Goal: Find specific page/section

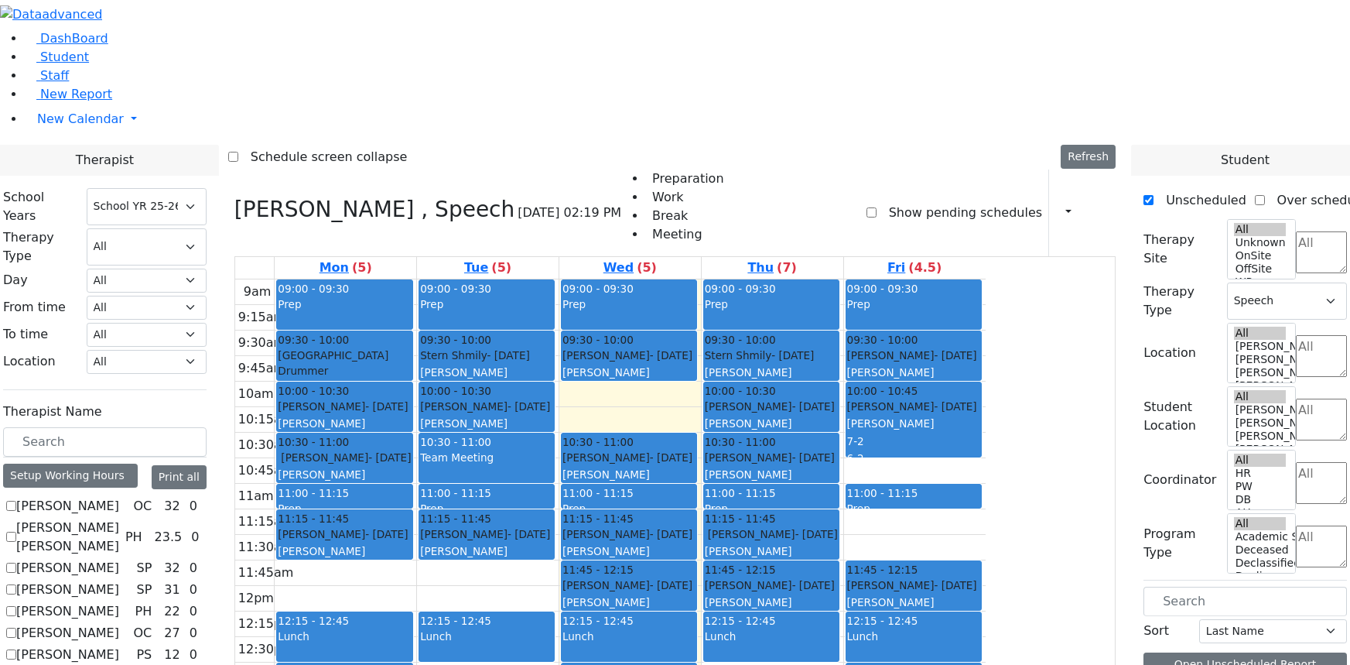
select select "212"
select select "3"
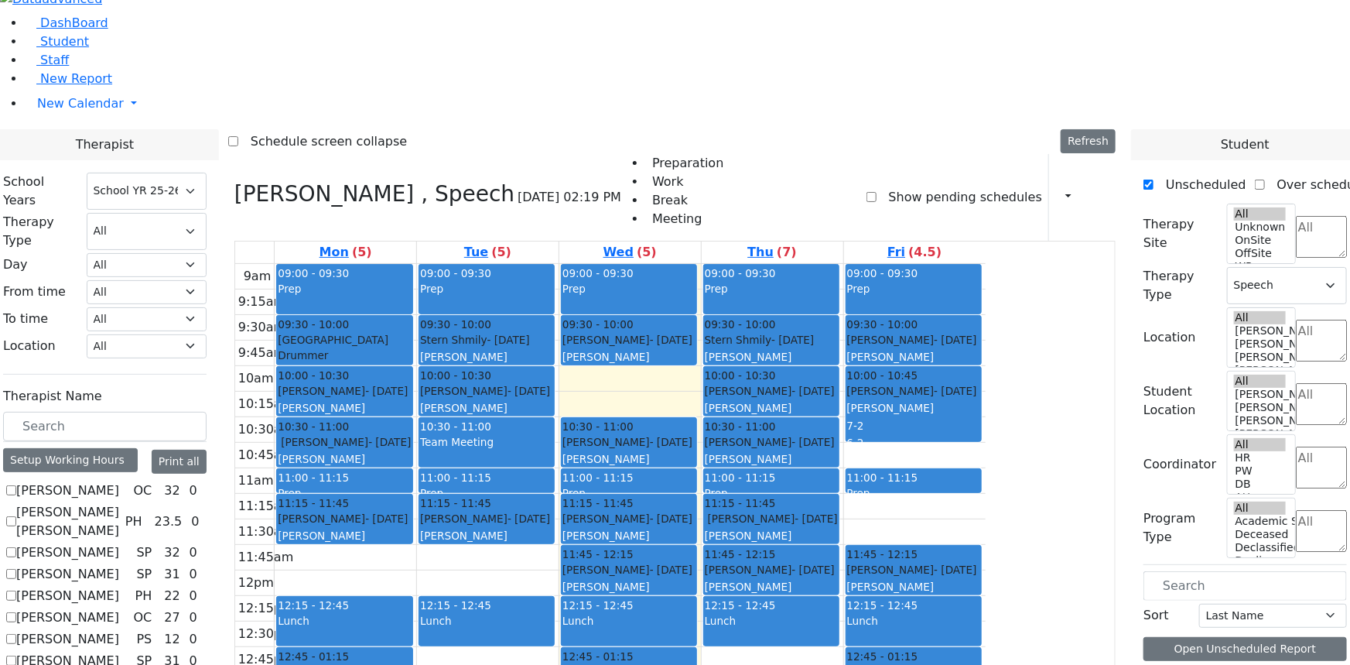
scroll to position [1816, 0]
click at [41, 67] on span "Staff" at bounding box center [54, 60] width 29 height 15
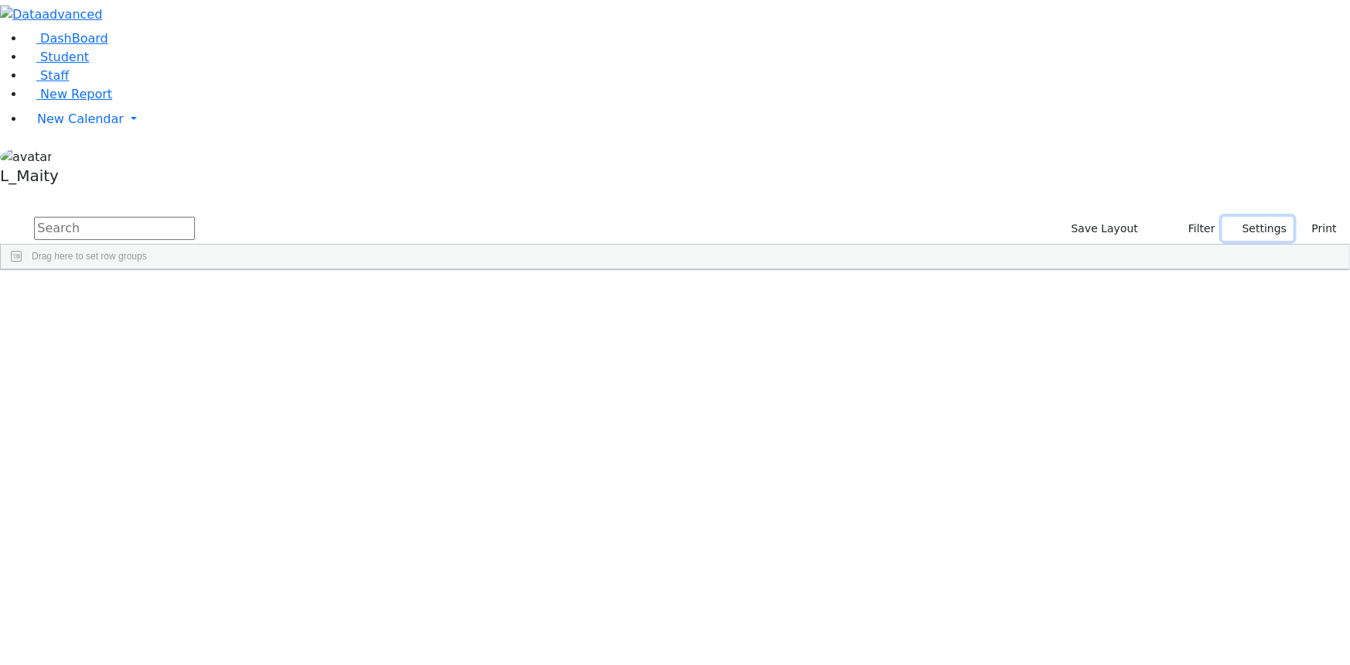
click at [1224, 217] on button "Settings" at bounding box center [1258, 229] width 71 height 24
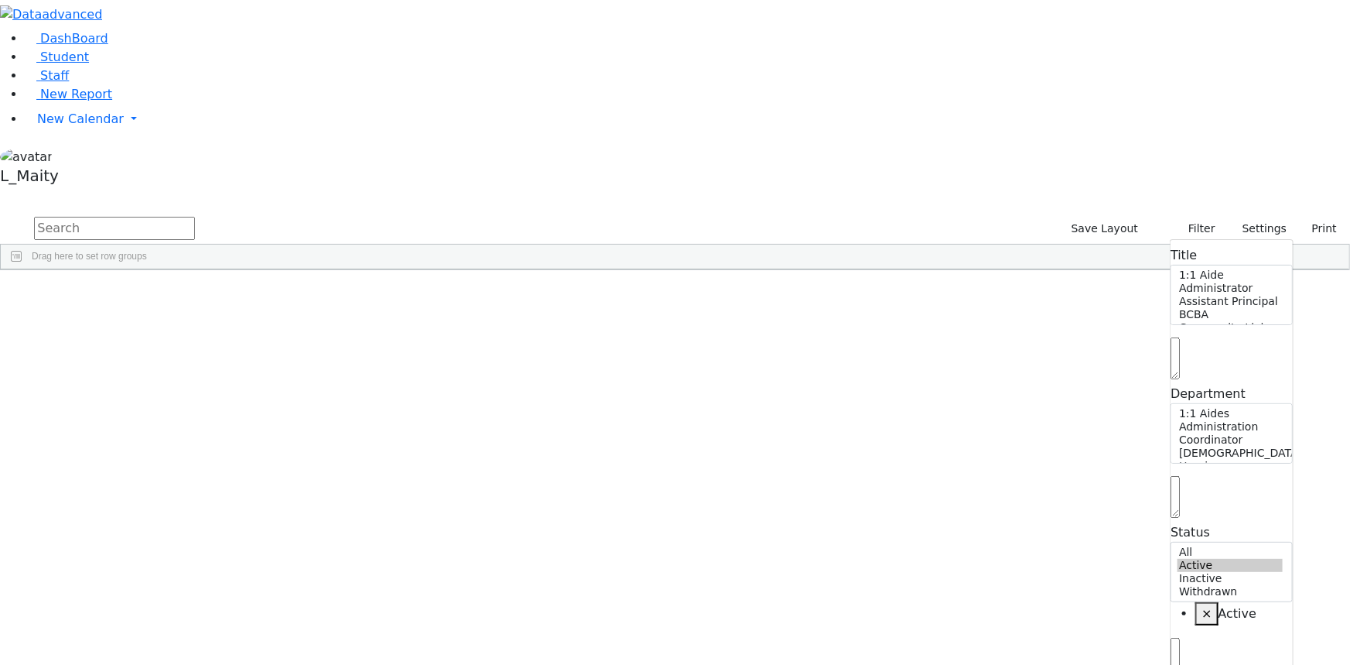
click at [195, 217] on input "text" at bounding box center [114, 228] width 161 height 23
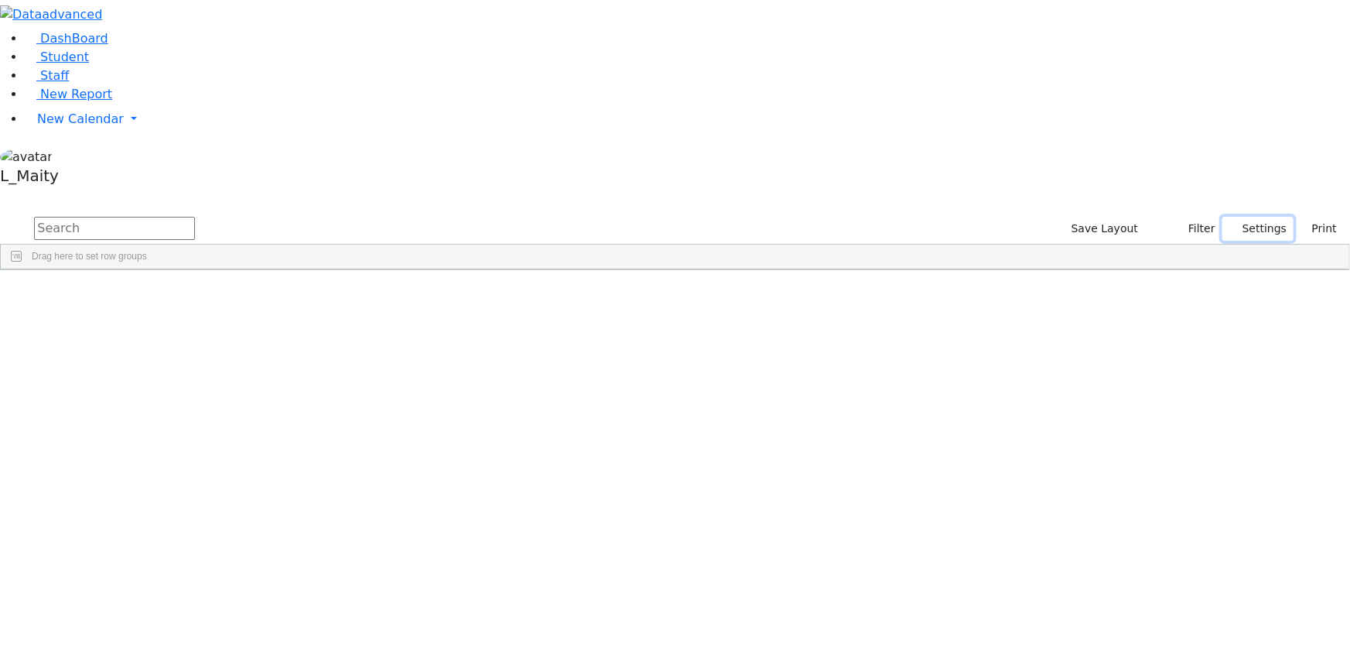
click at [1230, 217] on button "Settings" at bounding box center [1258, 229] width 71 height 24
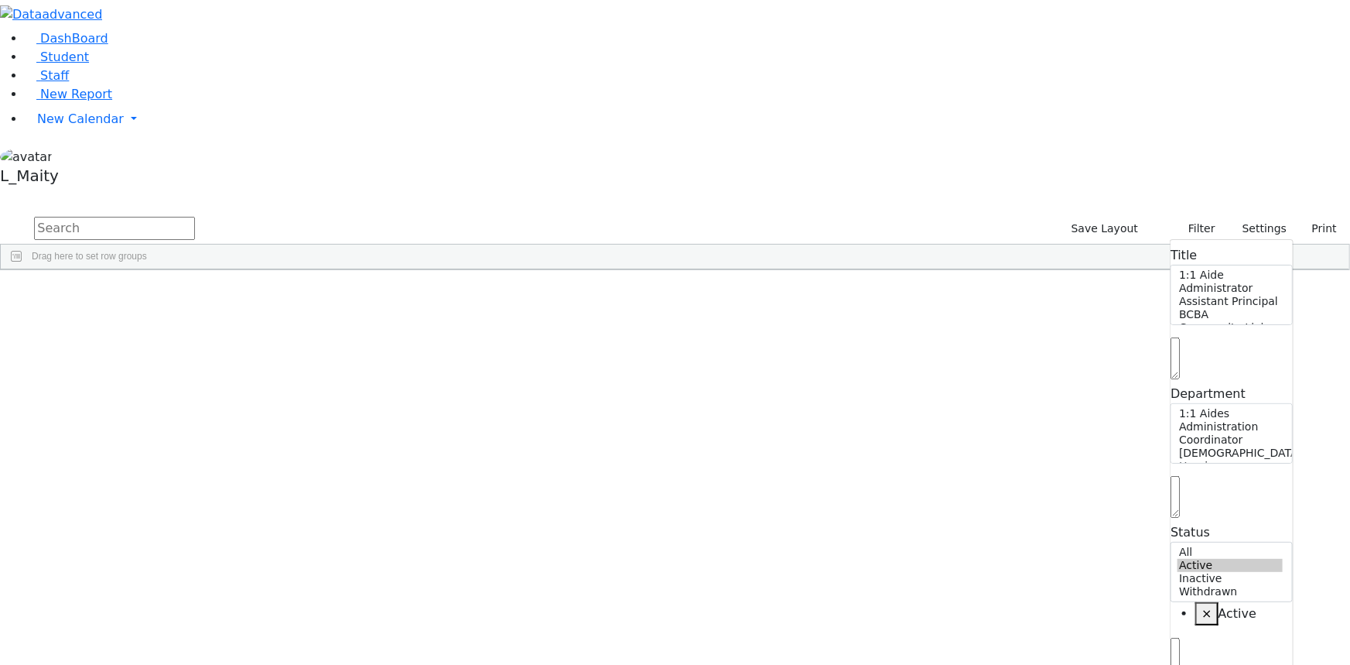
click at [195, 217] on input "text" at bounding box center [114, 228] width 161 height 23
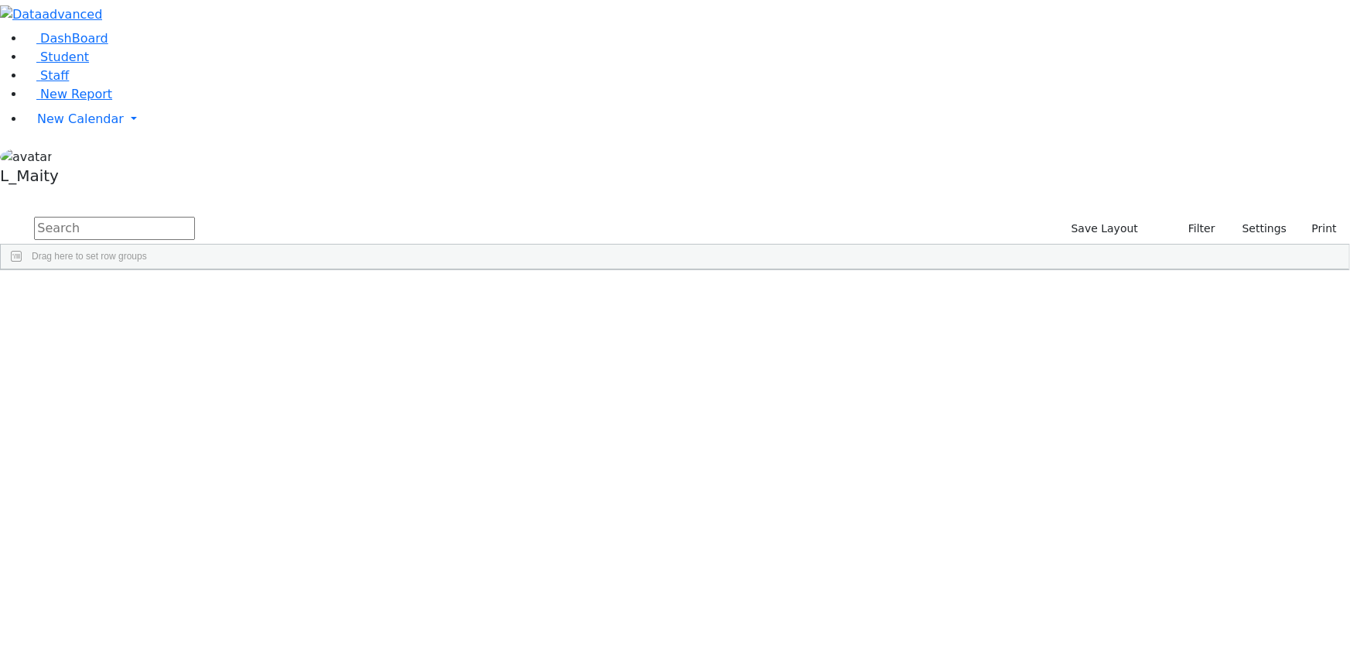
click at [195, 217] on input "text" at bounding box center [114, 228] width 161 height 23
type input "rosentha"
click at [306, 269] on div "Title" at bounding box center [280, 281] width 50 height 24
click at [327, 294] on div "Special Education Teacher" at bounding box center [286, 304] width 81 height 21
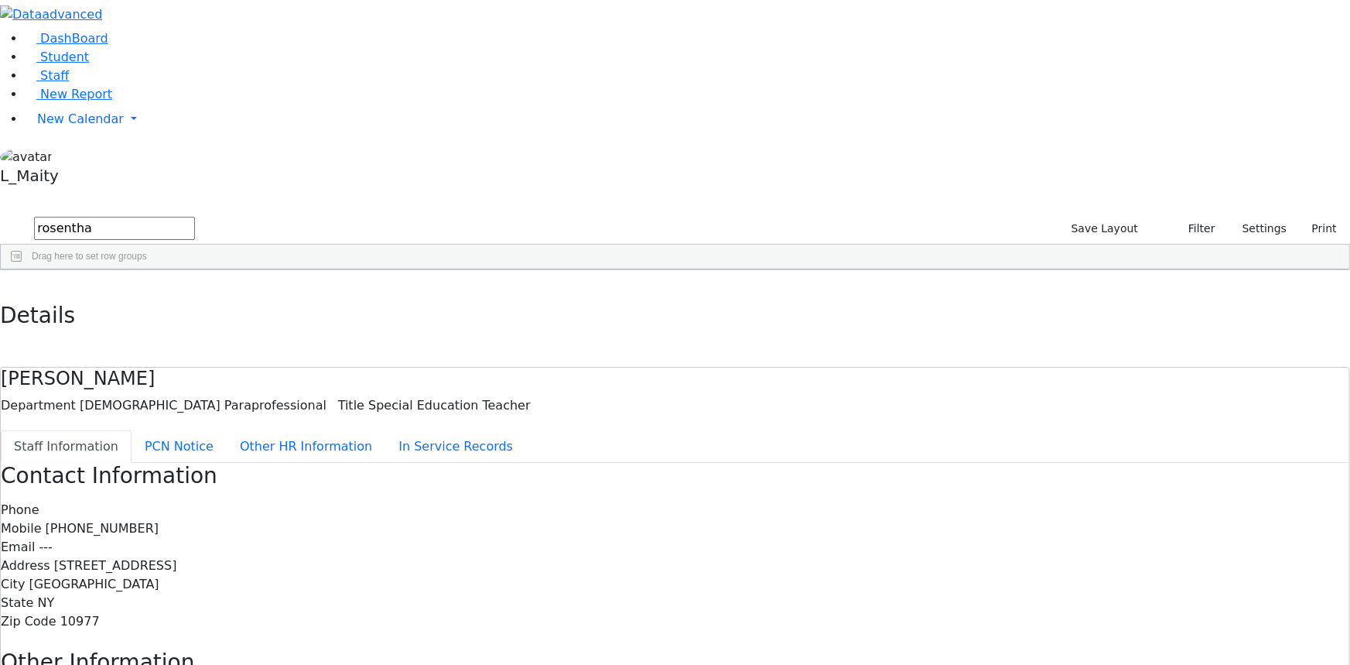
drag, startPoint x: 268, startPoint y: 22, endPoint x: 485, endPoint y: 129, distance: 242.3
click at [15, 282] on icon "button" at bounding box center [11, 286] width 9 height 9
click at [534, 294] on div "11278 Rosenthal Yitzchok Special Education Teacher Male Paraprofessional --- (8…" at bounding box center [667, 304] width 1333 height 21
